Goal: Task Accomplishment & Management: Manage account settings

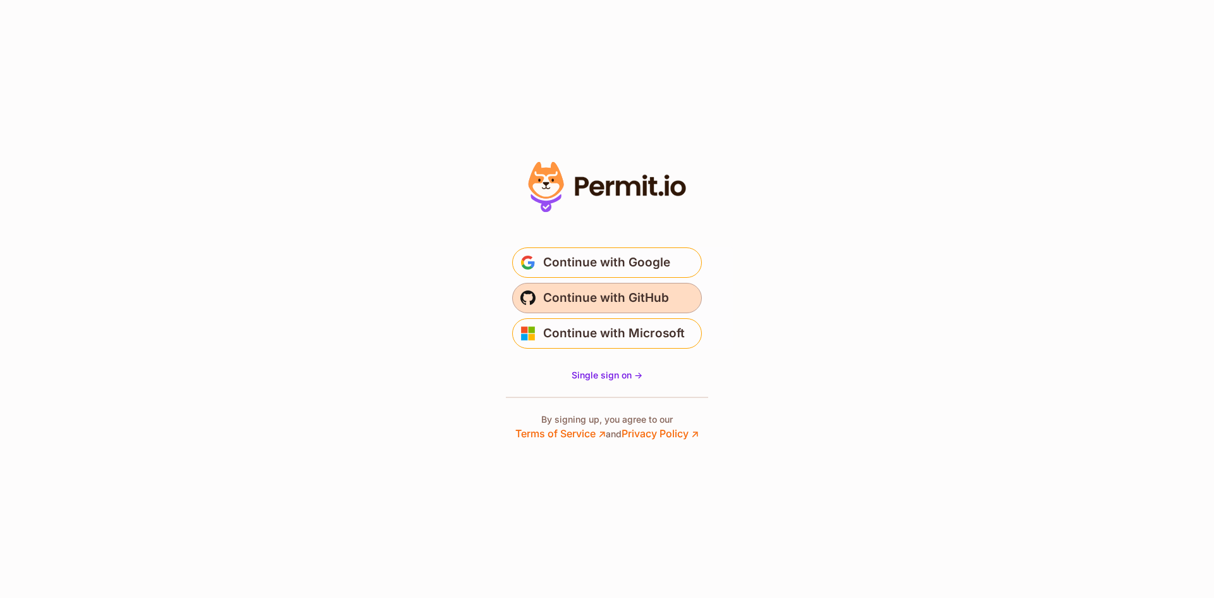
click at [595, 299] on span "Continue with GitHub" at bounding box center [606, 298] width 126 height 20
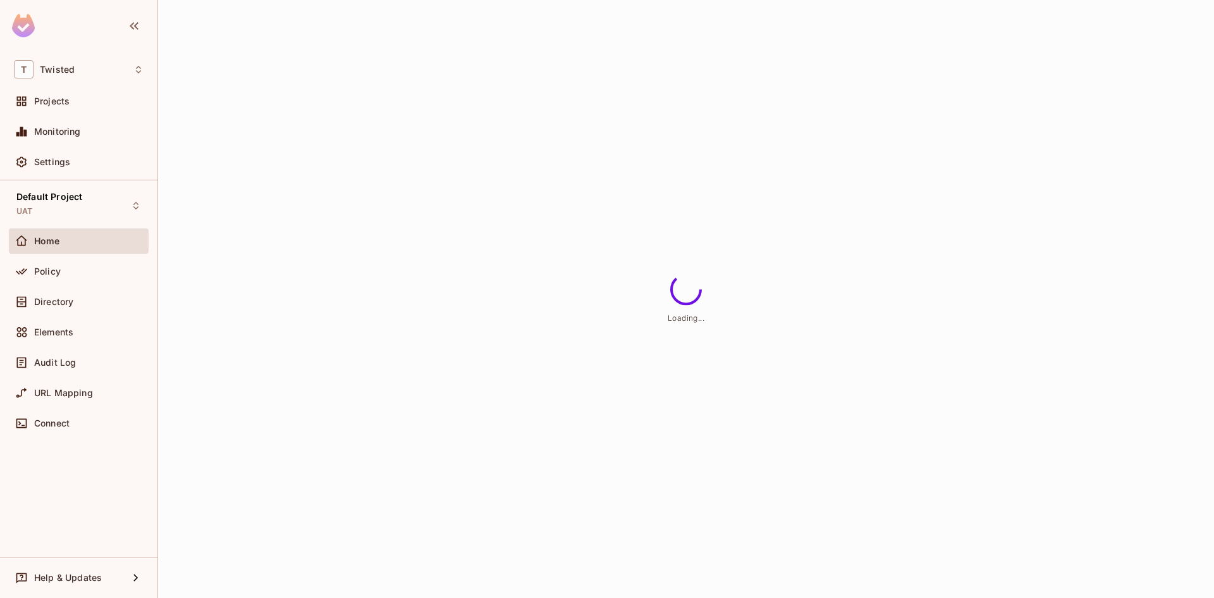
drag, startPoint x: 252, startPoint y: 257, endPoint x: 412, endPoint y: 207, distance: 167.4
click at [412, 207] on div "Loading..." at bounding box center [686, 299] width 1056 height 598
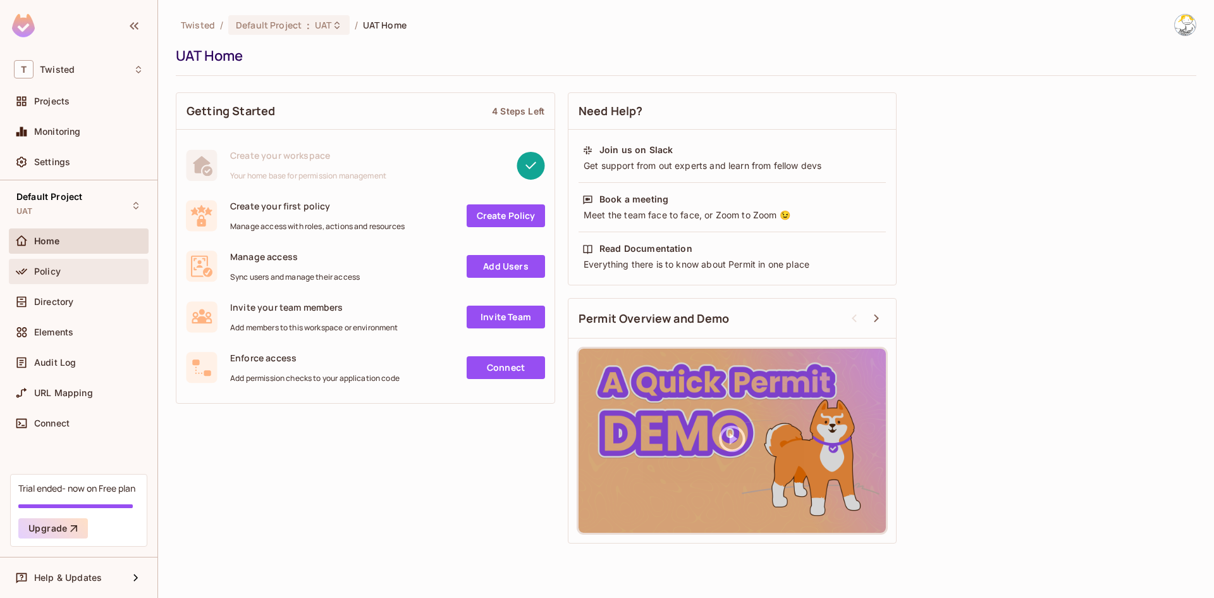
click at [104, 267] on div "Policy" at bounding box center [88, 271] width 109 height 10
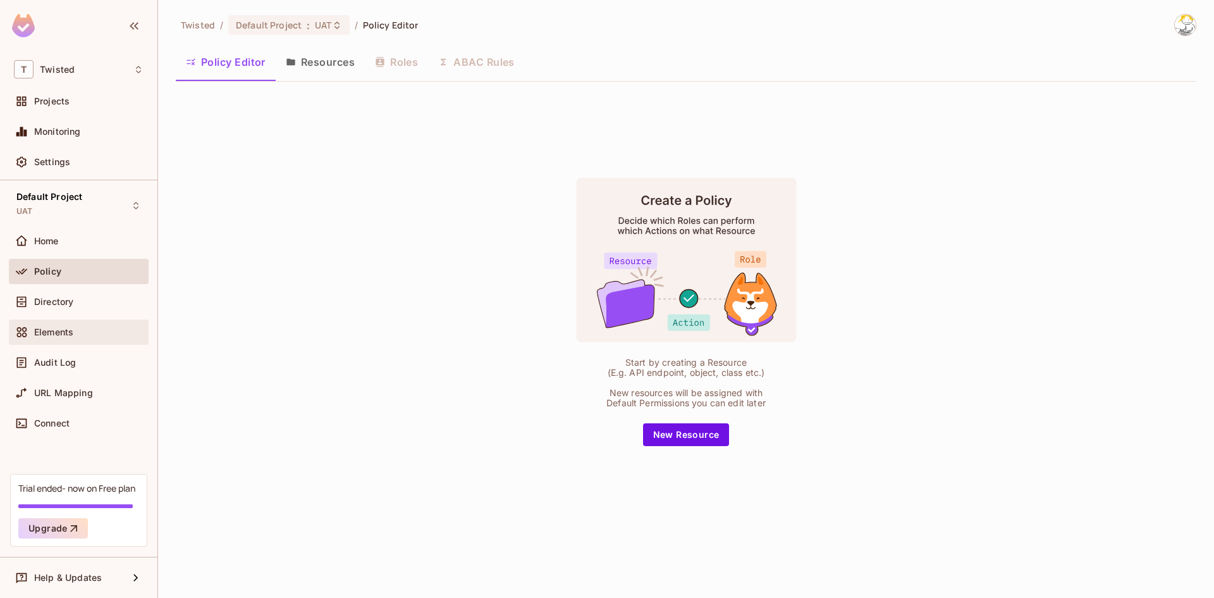
click at [103, 331] on div "Elements" at bounding box center [88, 332] width 109 height 10
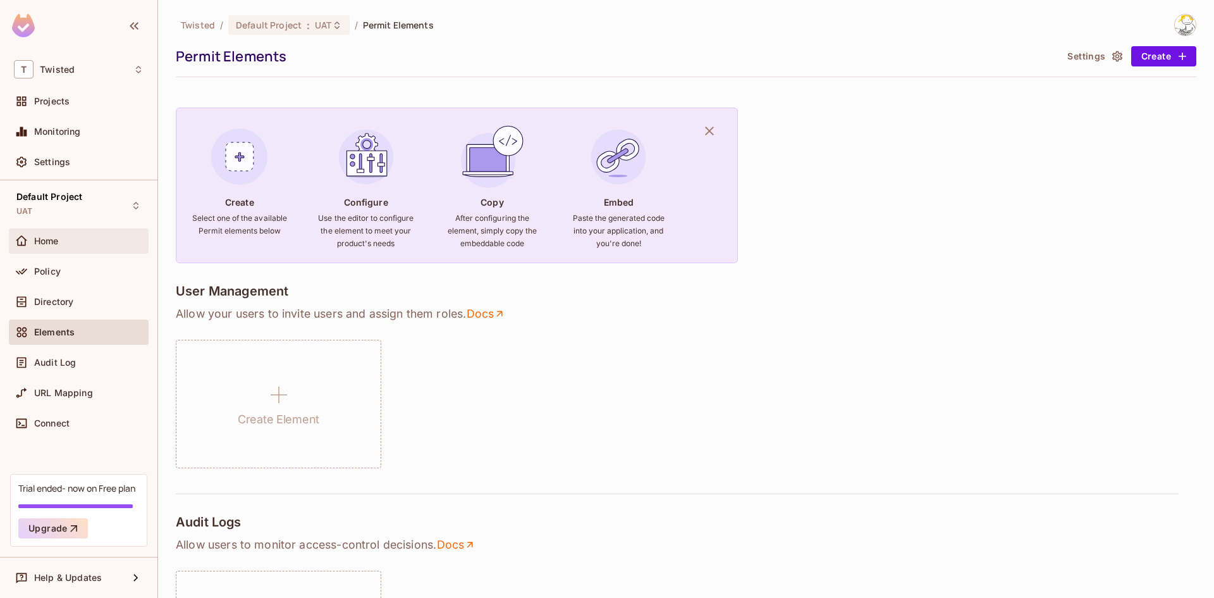
click at [68, 244] on div "Home" at bounding box center [88, 241] width 109 height 10
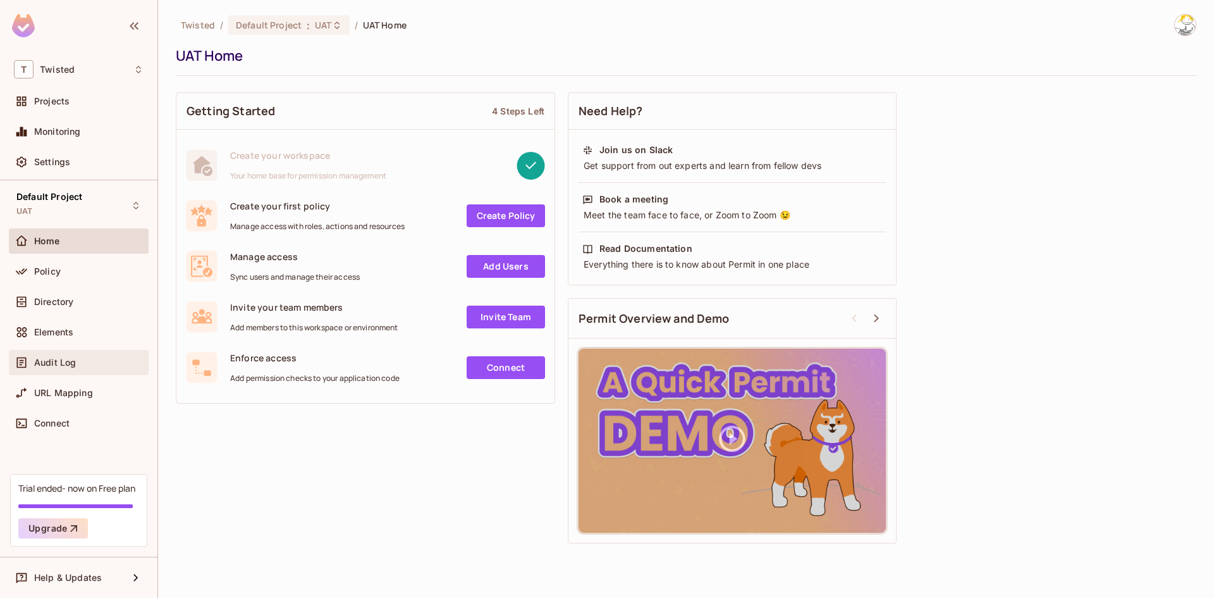
click at [89, 357] on div "Audit Log" at bounding box center [88, 362] width 109 height 10
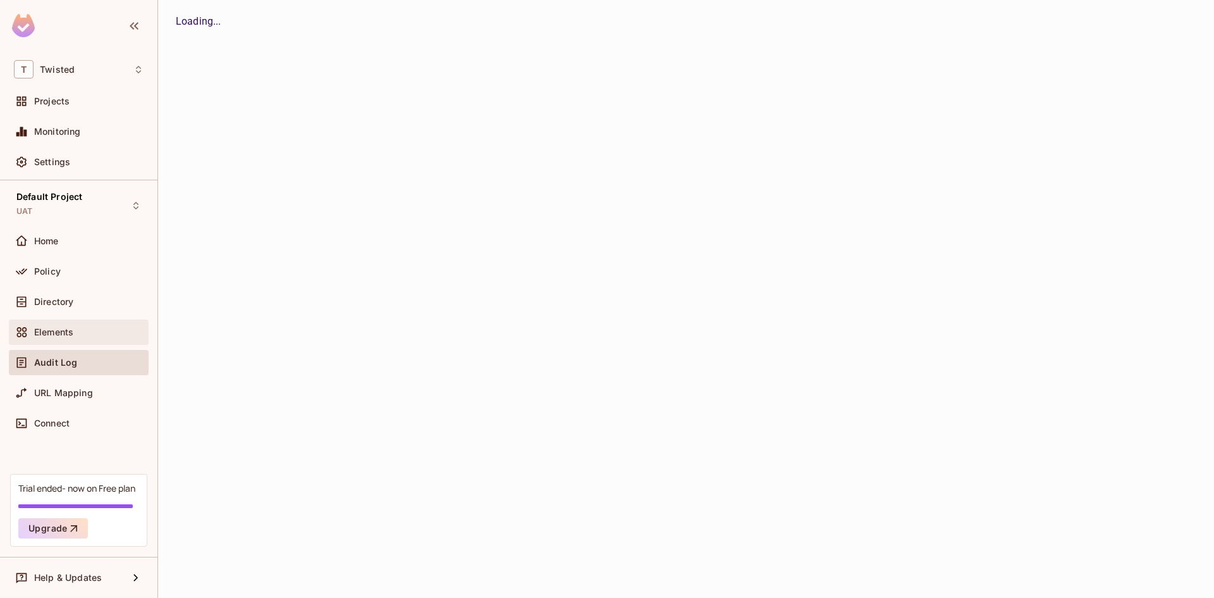
click at [83, 330] on div "Elements" at bounding box center [88, 332] width 109 height 10
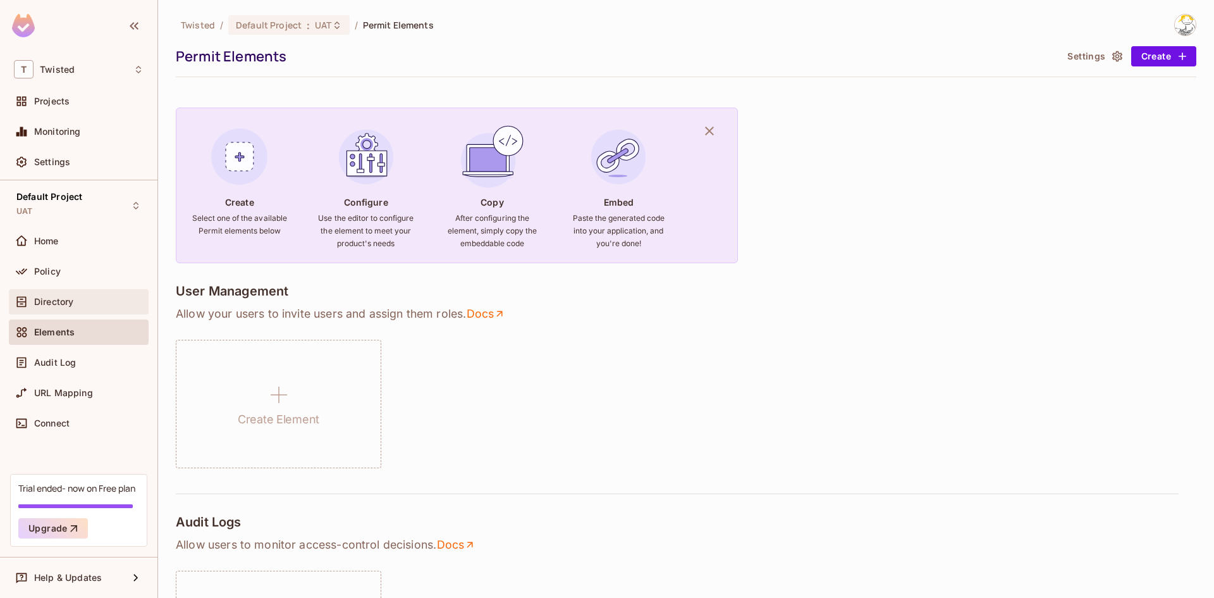
click at [78, 311] on div "Directory" at bounding box center [79, 301] width 140 height 25
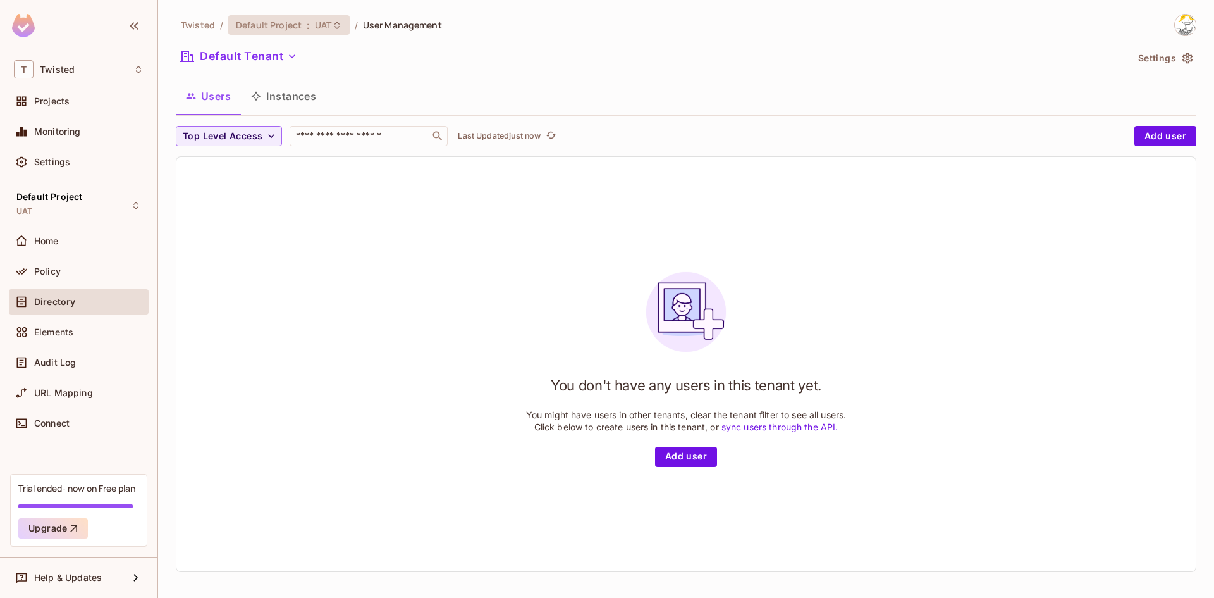
click at [310, 24] on div "Default Project : UAT" at bounding box center [281, 25] width 91 height 12
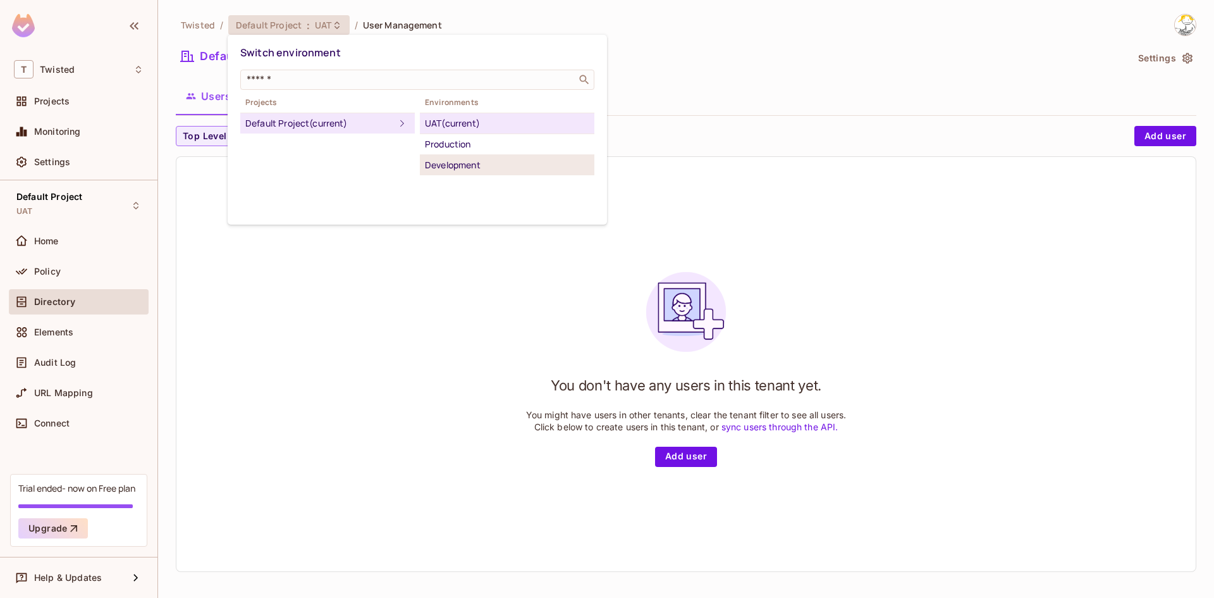
click at [471, 163] on div "Development" at bounding box center [507, 164] width 164 height 15
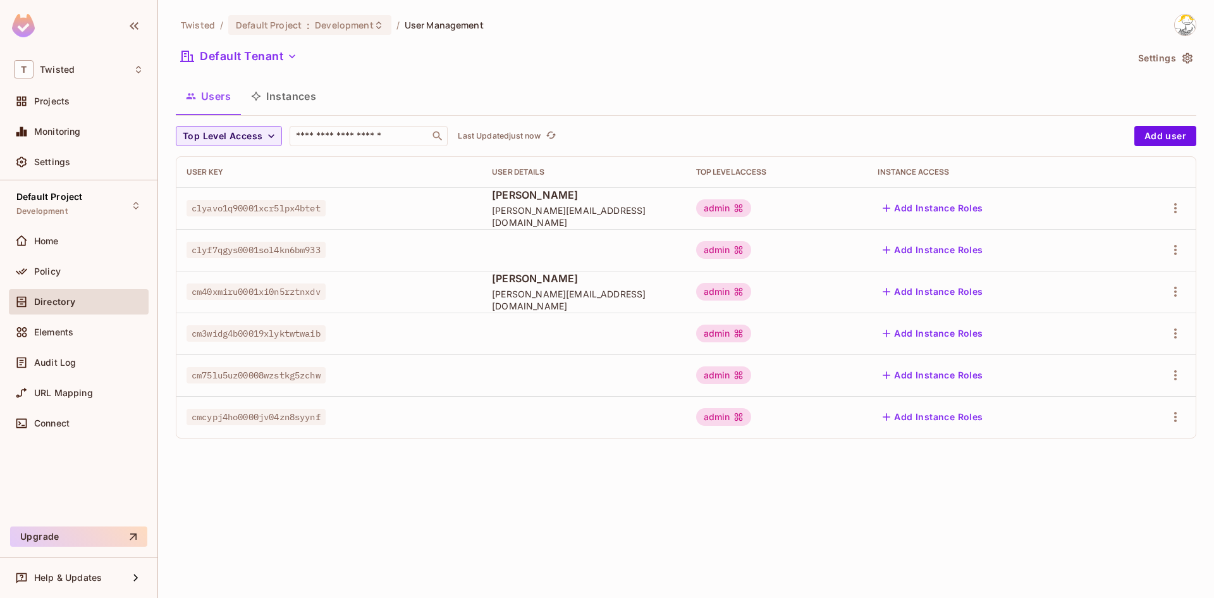
click at [1128, 132] on div "Top Level Access ​ Last Updated just now" at bounding box center [652, 136] width 952 height 20
click at [1140, 134] on button "Add user" at bounding box center [1166, 136] width 62 height 20
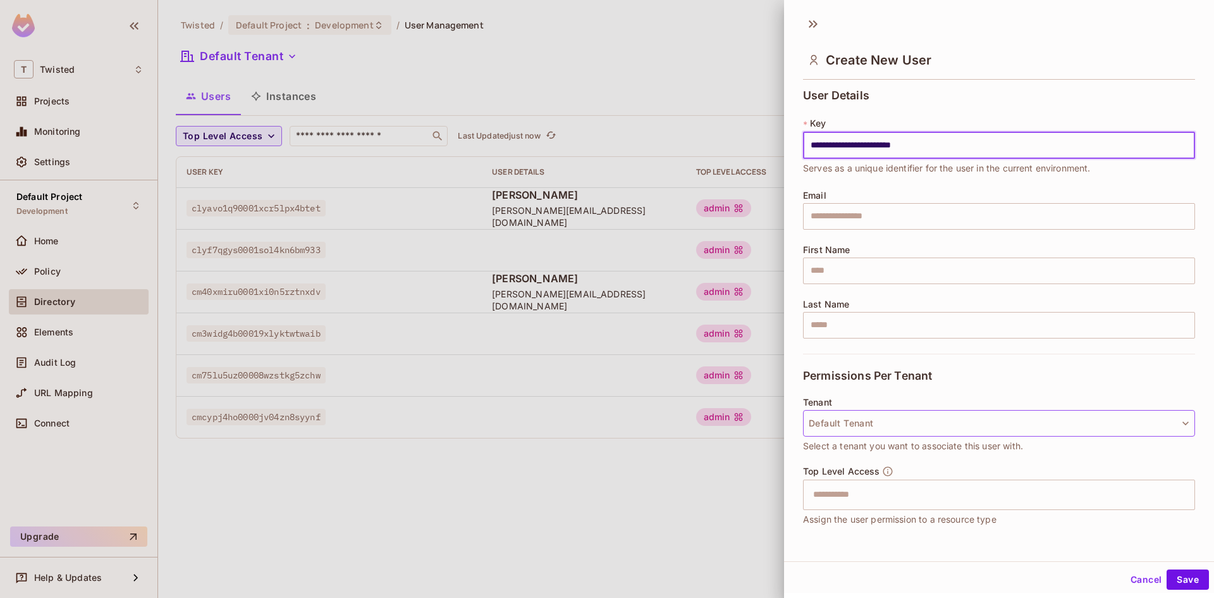
type input "**********"
click at [869, 429] on button "Default Tenant" at bounding box center [999, 423] width 392 height 27
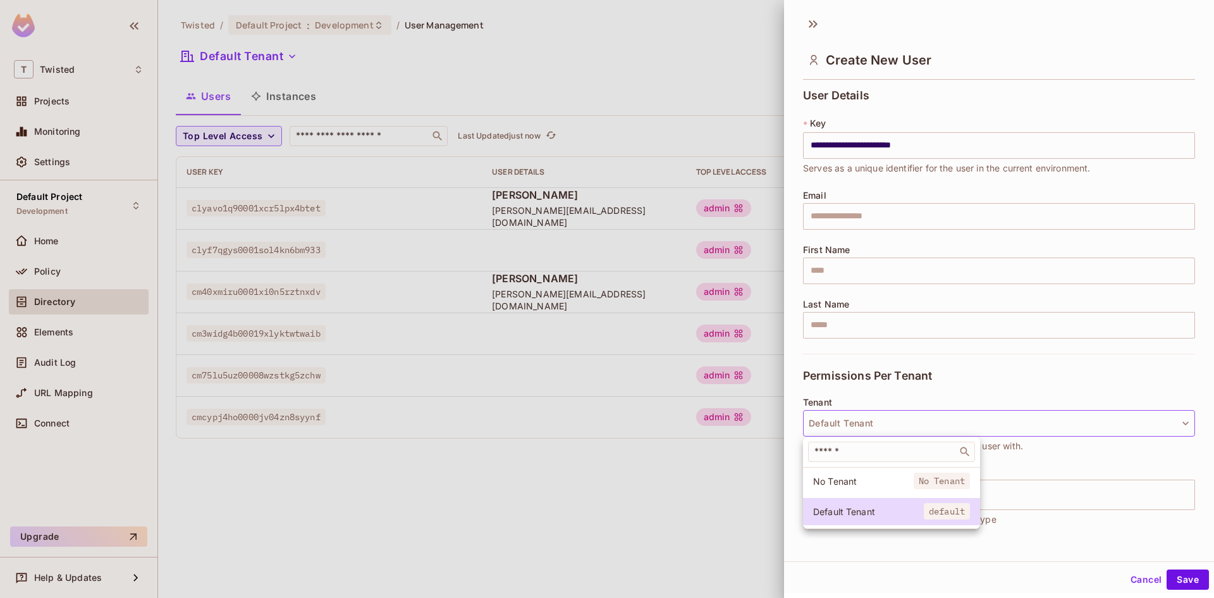
click at [951, 373] on div at bounding box center [607, 299] width 1214 height 598
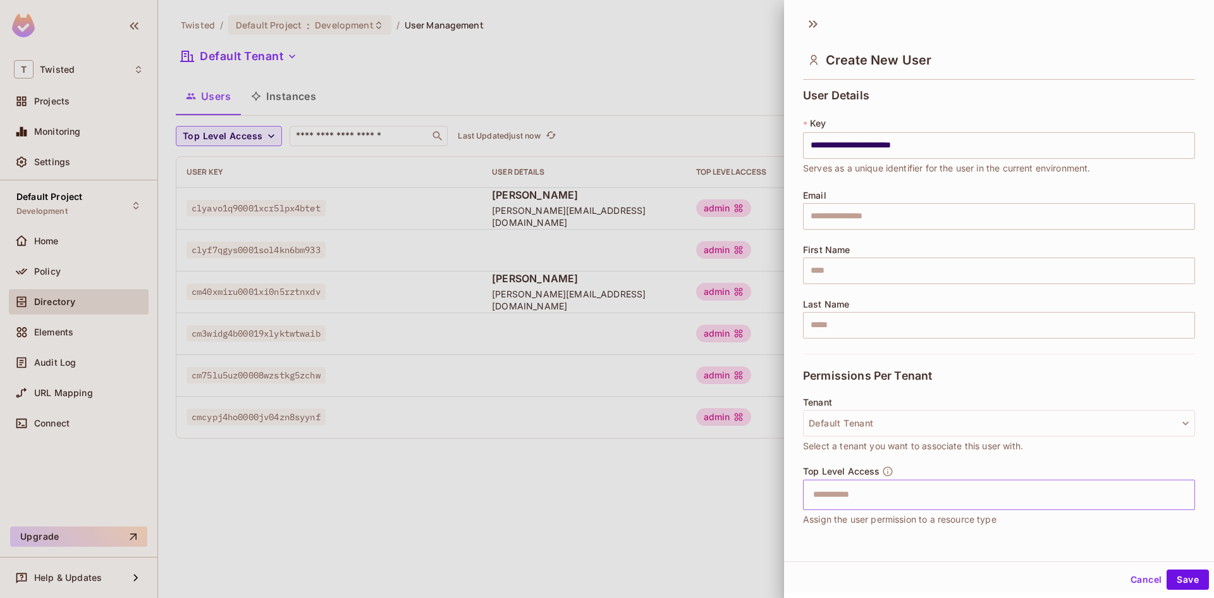
click at [893, 504] on input "text" at bounding box center [988, 494] width 365 height 25
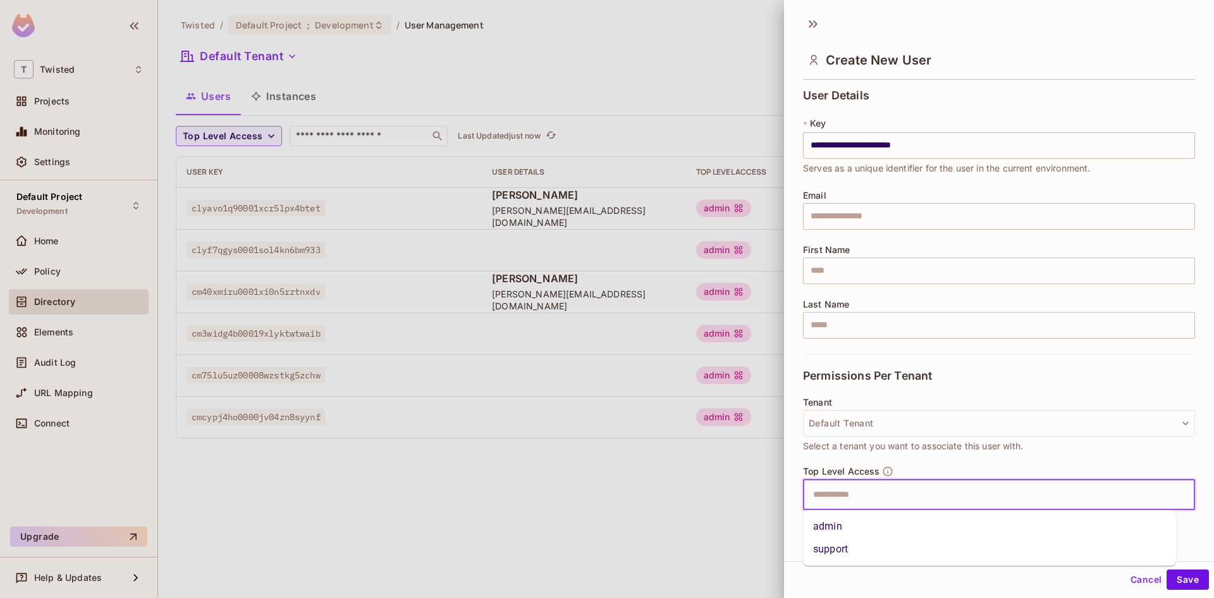
click at [868, 527] on li "admin" at bounding box center [989, 526] width 373 height 23
click at [1179, 577] on button "Save" at bounding box center [1188, 579] width 42 height 20
